Goal: Use online tool/utility: Utilize a website feature to perform a specific function

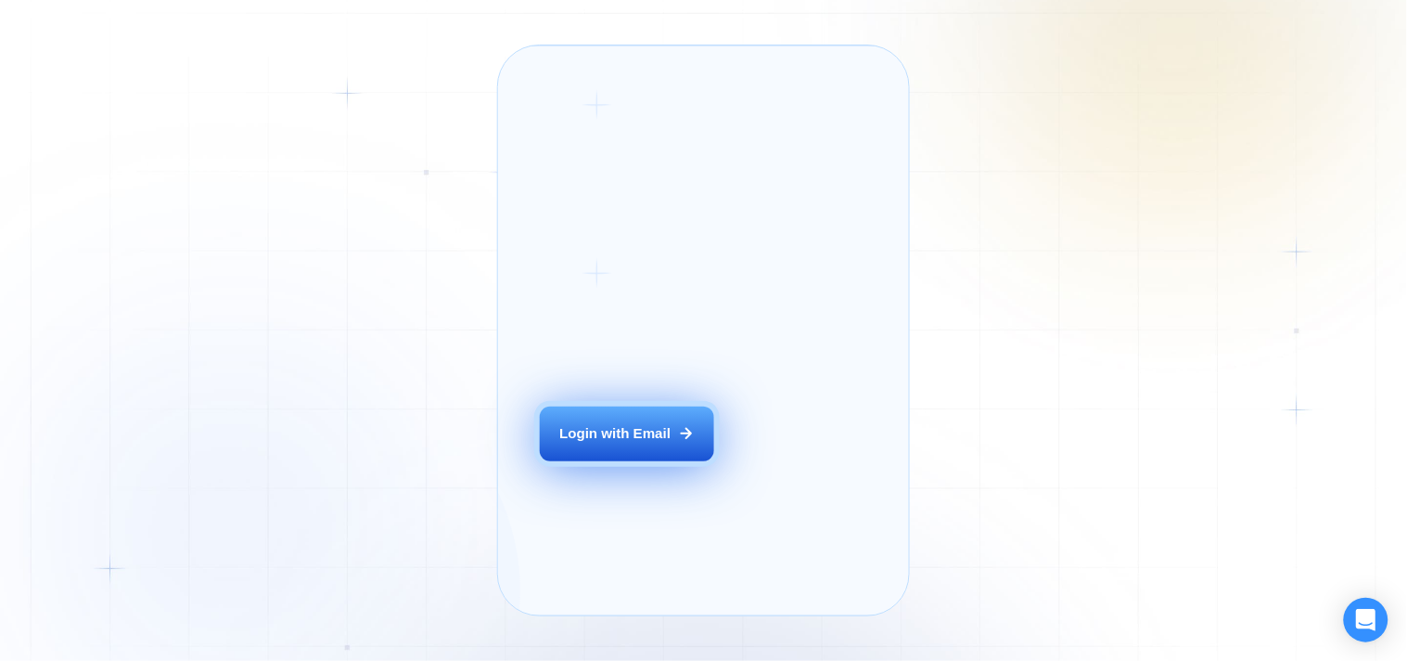
click at [662, 443] on div "Login with Email" at bounding box center [614, 433] width 111 height 19
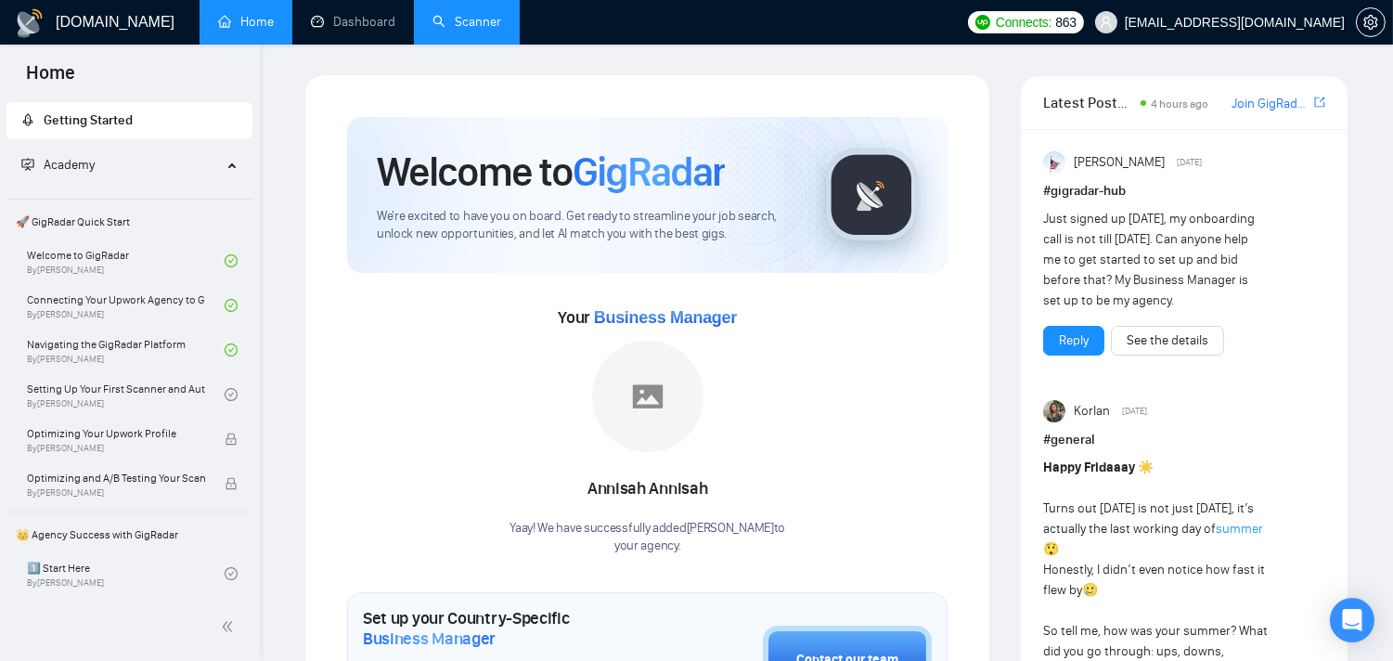
click at [469, 30] on link "Scanner" at bounding box center [466, 22] width 69 height 16
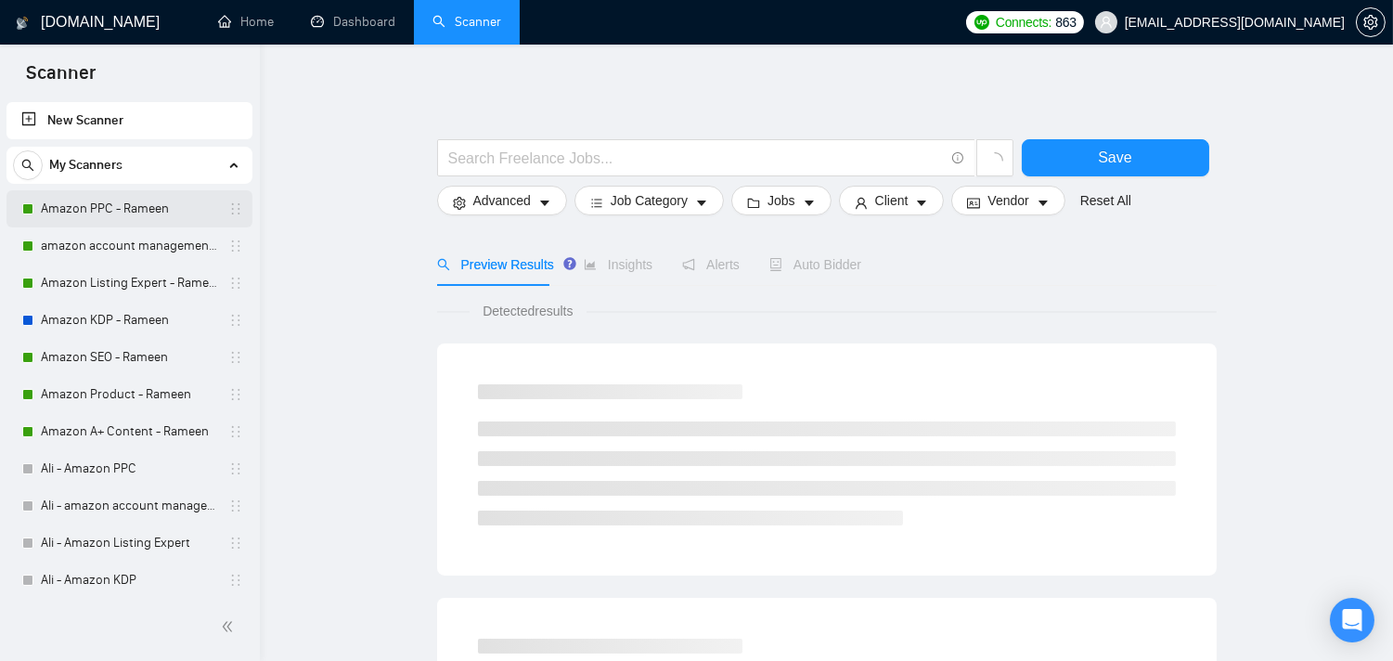
click at [130, 215] on link "Amazon PPC - Rameen" at bounding box center [129, 208] width 176 height 37
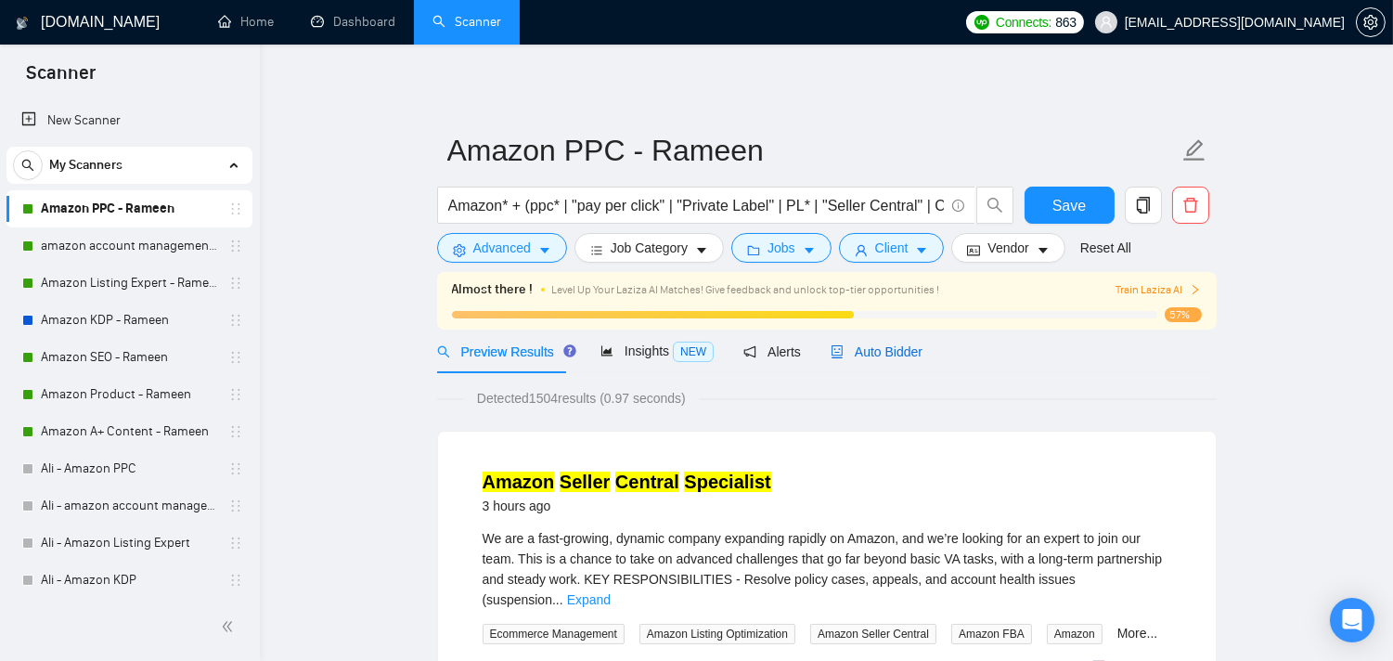
click at [877, 354] on span "Auto Bidder" at bounding box center [876, 351] width 92 height 15
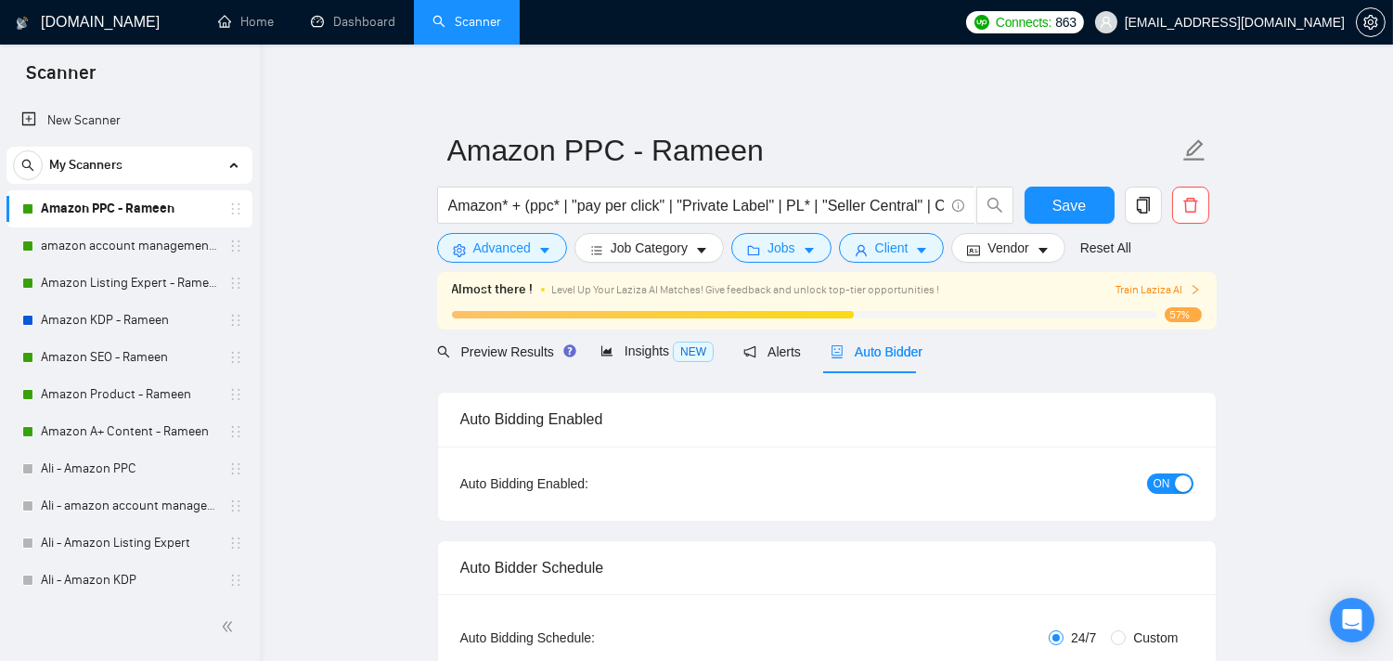
radio input "false"
radio input "true"
checkbox input "true"
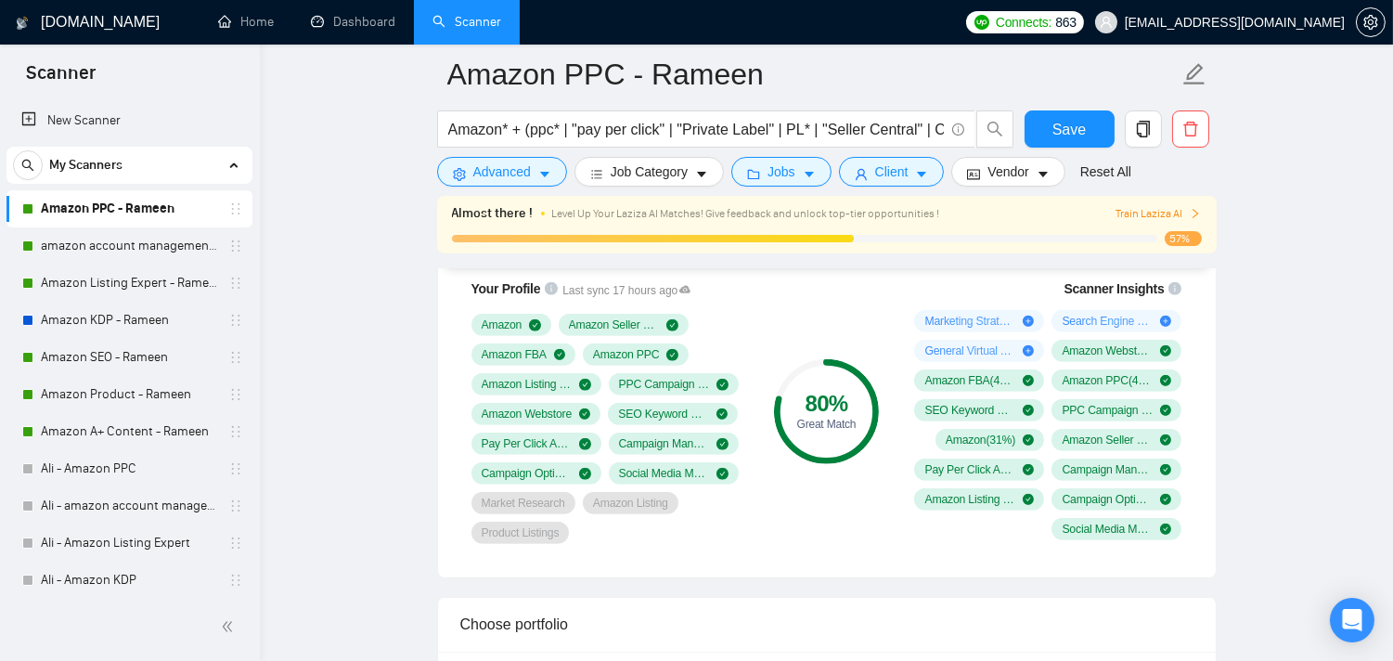
scroll to position [1546, 0]
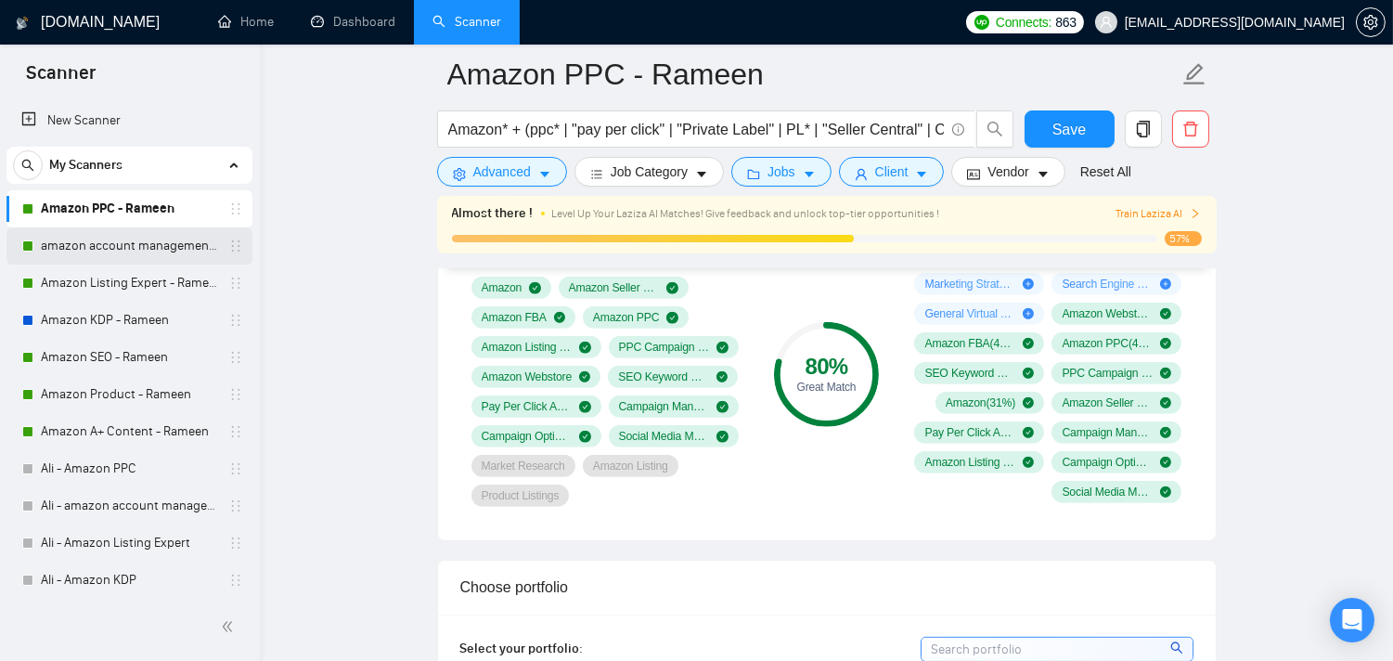
click at [122, 252] on link "amazon account management - Rameen" at bounding box center [129, 245] width 176 height 37
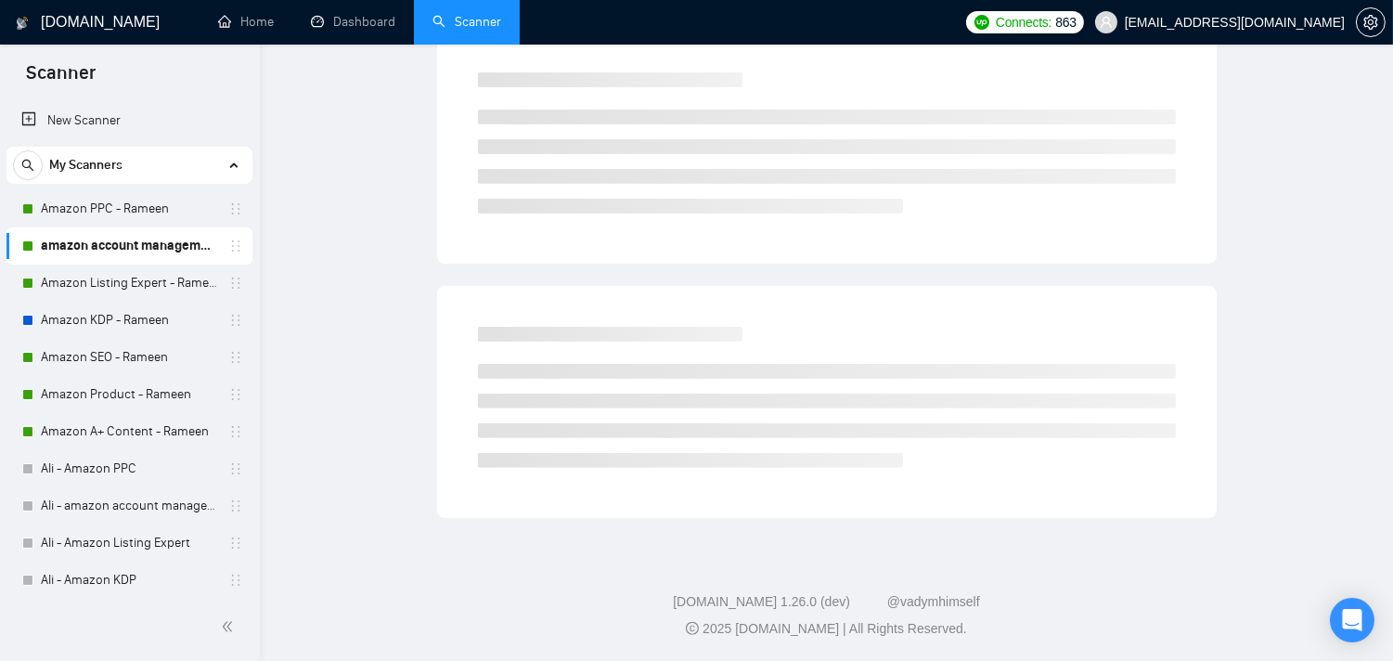
scroll to position [75, 0]
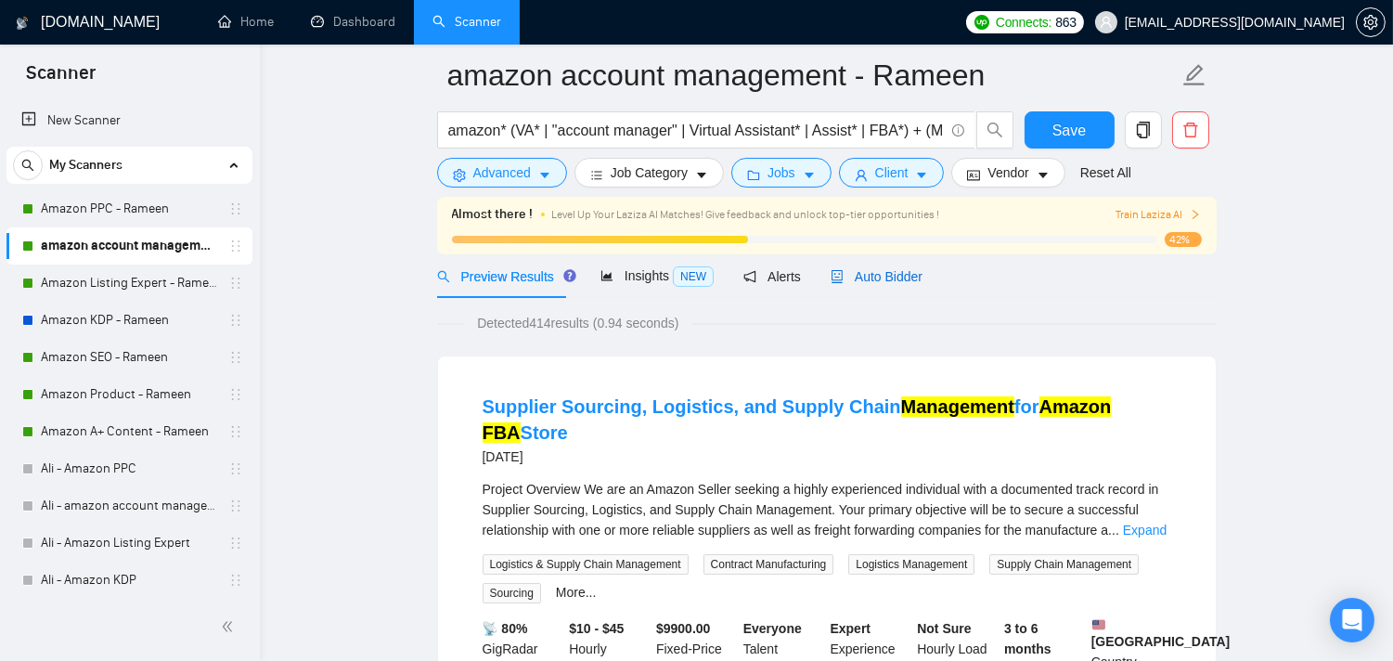
click at [870, 281] on span "Auto Bidder" at bounding box center [876, 276] width 92 height 15
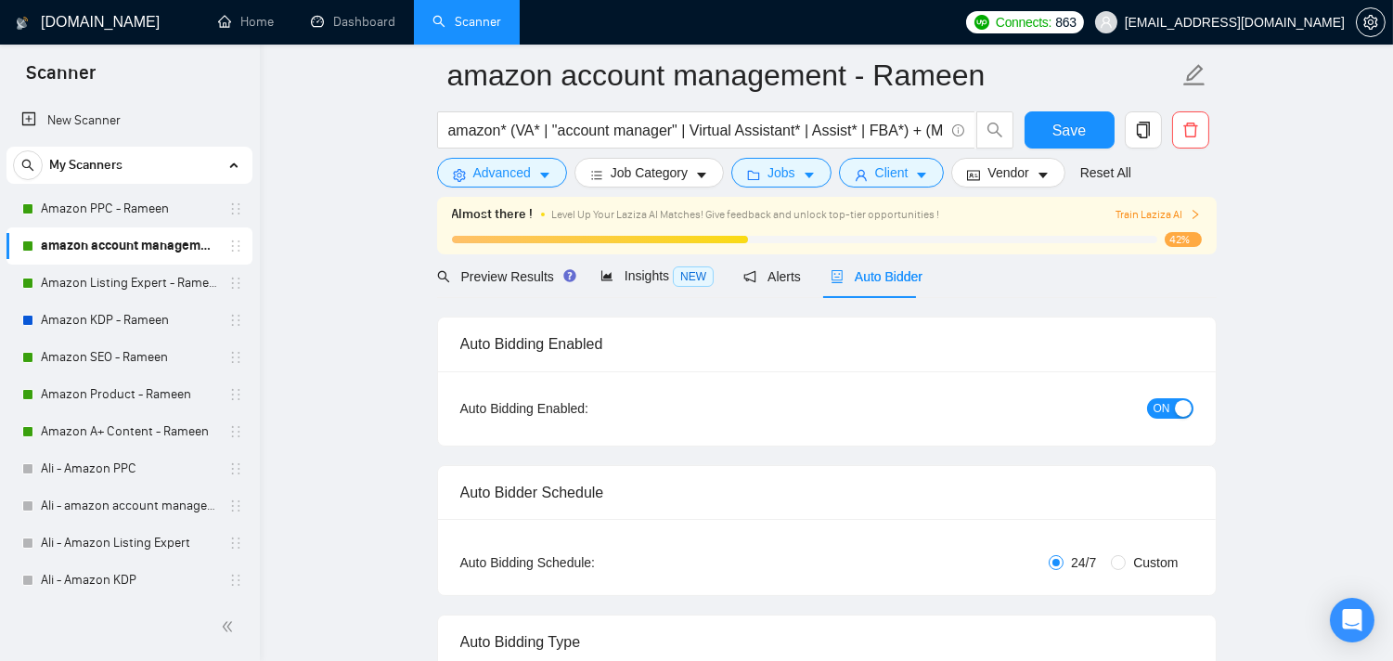
radio input "false"
radio input "true"
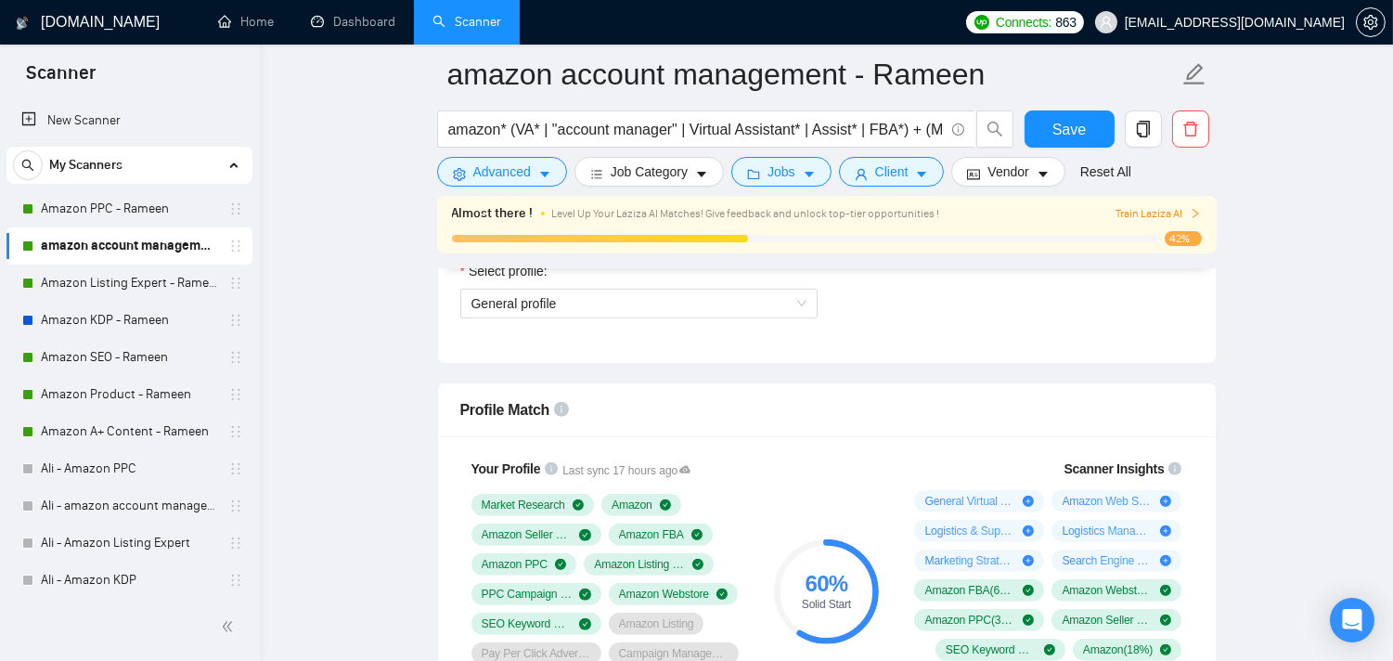
scroll to position [1518, 0]
